Goal: Check status

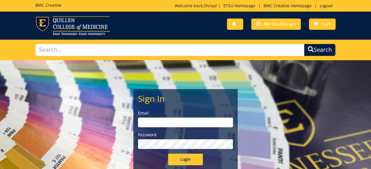
click at [157, 119] on input "email" at bounding box center [185, 123] width 95 height 10
type input "boghani@etsu.edu"
click at [168, 154] on input "Login" at bounding box center [185, 160] width 35 height 12
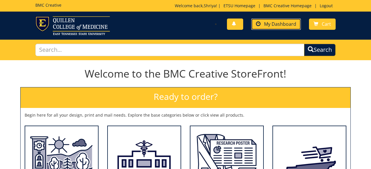
click at [274, 25] on span "My Dashboard" at bounding box center [280, 24] width 32 height 6
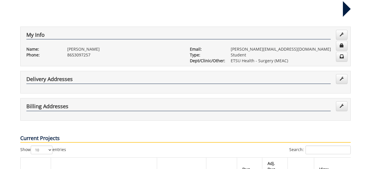
scroll to position [139, 0]
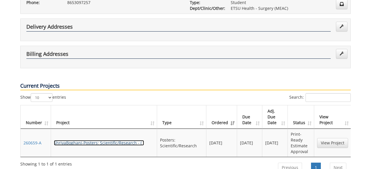
click at [103, 140] on link "ShriyaBoghani-Posters: Scientific/Research - ( )" at bounding box center [99, 143] width 90 height 6
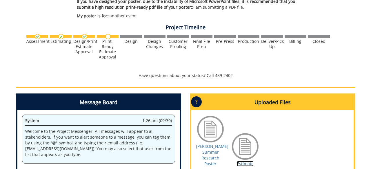
scroll to position [213, 0]
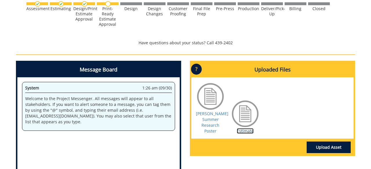
click at [246, 133] on link "Estimate" at bounding box center [245, 131] width 17 height 6
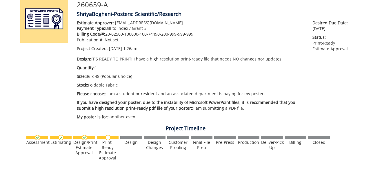
scroll to position [80, 0]
